Goal: Check status: Check status

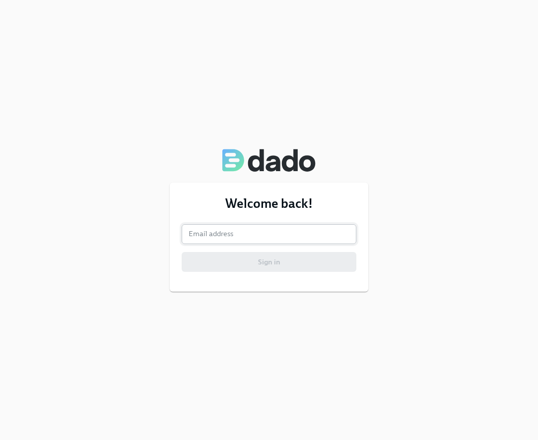
click at [220, 235] on input "email" at bounding box center [269, 234] width 175 height 20
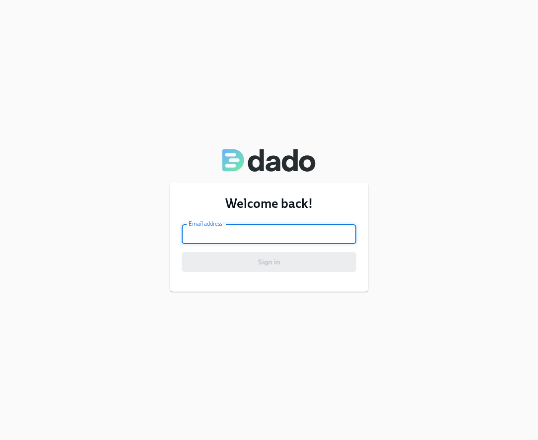
type input "[PERSON_NAME][EMAIL_ADDRESS][PERSON_NAME][DOMAIN_NAME]"
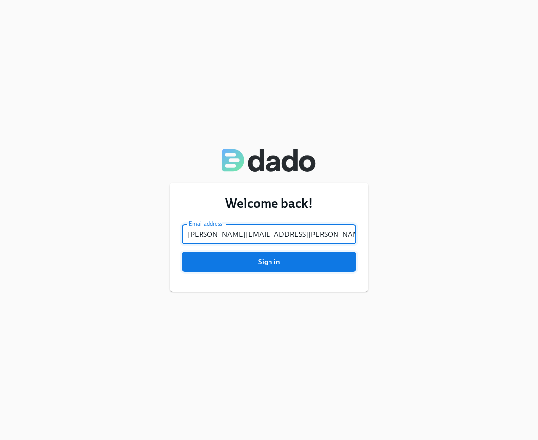
click at [264, 261] on span "Sign in" at bounding box center [269, 262] width 161 height 10
click at [283, 265] on span "Sign in" at bounding box center [269, 262] width 161 height 10
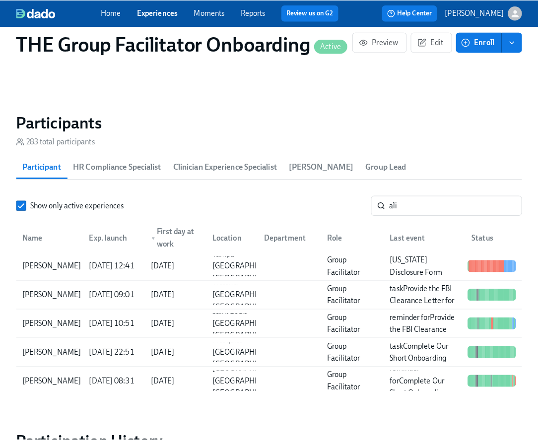
scroll to position [827, 0]
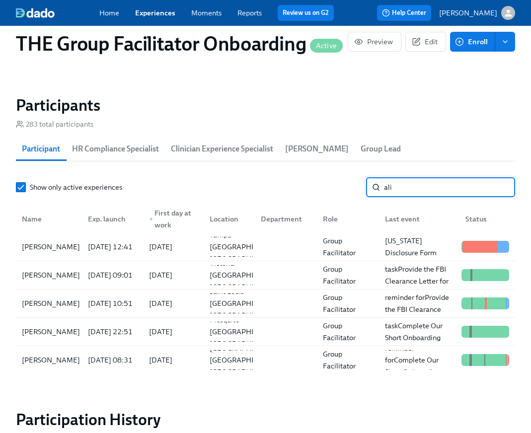
click at [450, 190] on input "ali" at bounding box center [449, 187] width 131 height 20
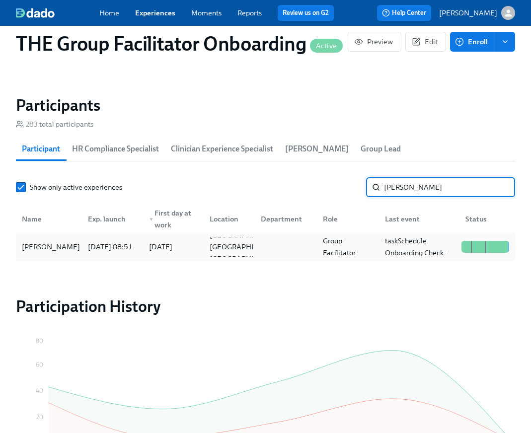
type input "[PERSON_NAME]"
click at [51, 250] on div "[PERSON_NAME]" at bounding box center [51, 247] width 66 height 12
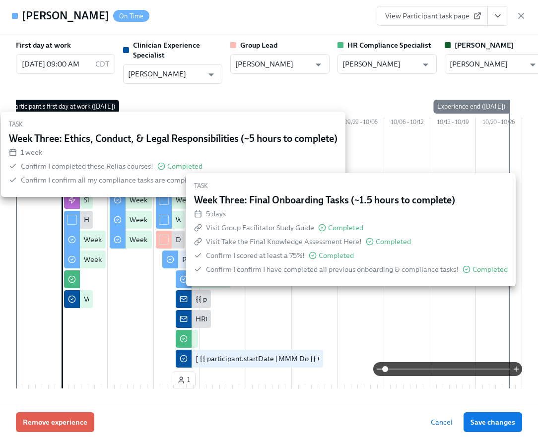
click at [496, 13] on icon "View task page" at bounding box center [498, 16] width 10 height 10
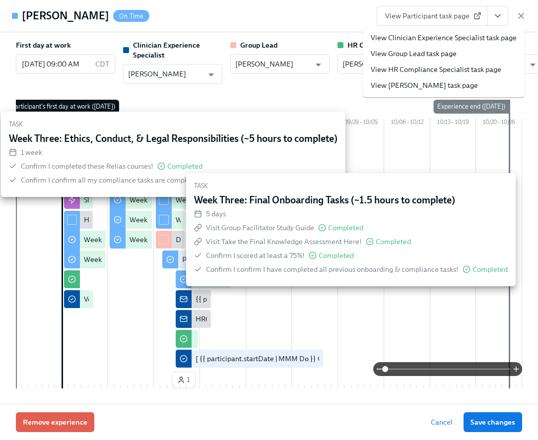
click at [439, 31] on li "View Clinician Experience Specialist task page" at bounding box center [444, 38] width 162 height 16
click at [438, 33] on link "View Clinician Experience Specialist task page" at bounding box center [444, 38] width 146 height 10
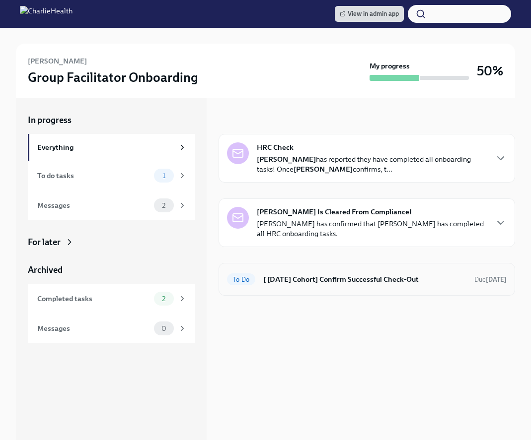
click at [288, 278] on h6 "[ [DATE] Cohort] Confirm Successful Check-Out" at bounding box center [364, 279] width 203 height 11
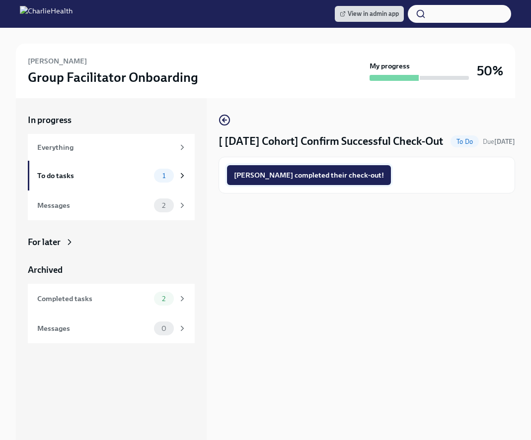
click at [303, 180] on span "Alexis completed their check-out!" at bounding box center [309, 175] width 150 height 10
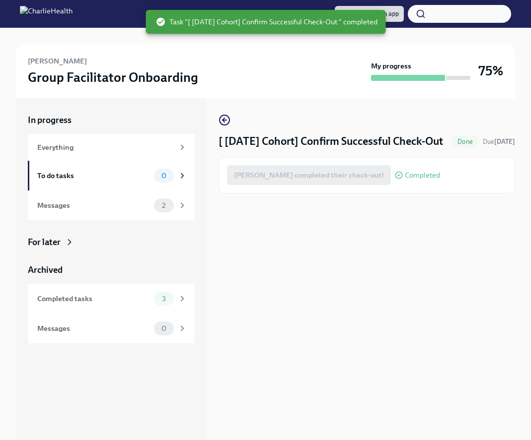
click at [277, 66] on div "Alexis Reyna Group Facilitator Onboarding" at bounding box center [197, 71] width 339 height 31
click at [134, 47] on div "Alexis Reyna Group Facilitator Onboarding My progress 75%" at bounding box center [265, 71] width 499 height 55
